Goal: Task Accomplishment & Management: Use online tool/utility

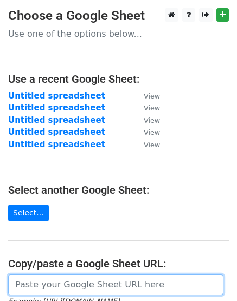
click at [104, 290] on input "url" at bounding box center [115, 285] width 215 height 21
paste input "[URL][DOMAIN_NAME]"
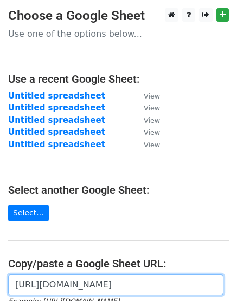
scroll to position [0, 249]
type input "[URL][DOMAIN_NAME]"
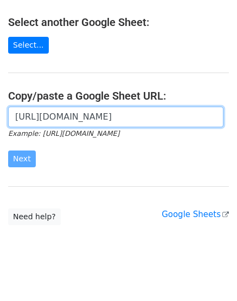
scroll to position [171, 0]
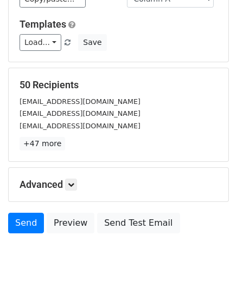
scroll to position [120, 0]
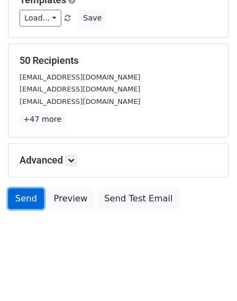
click at [26, 198] on link "Send" at bounding box center [26, 198] width 36 height 21
